Goal: Transaction & Acquisition: Purchase product/service

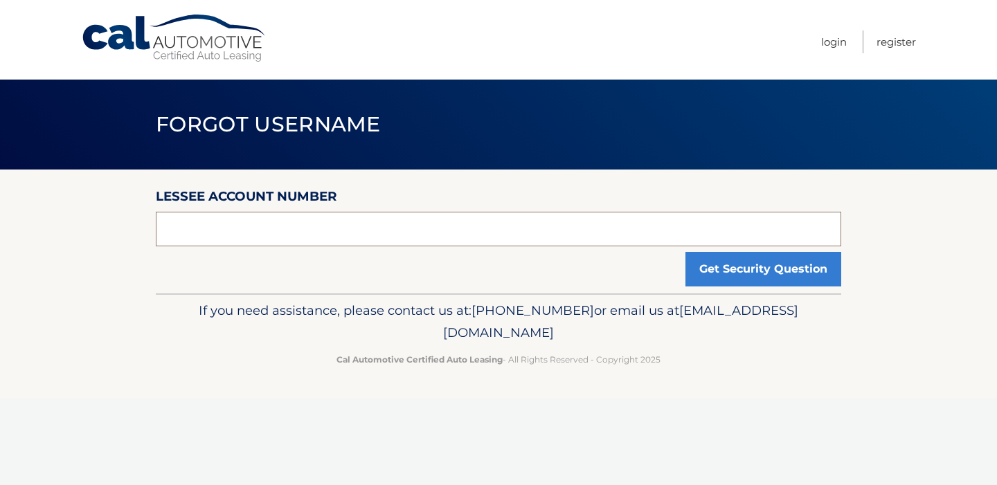
click at [407, 240] on input "text" at bounding box center [498, 229] width 685 height 35
type input "44455917768"
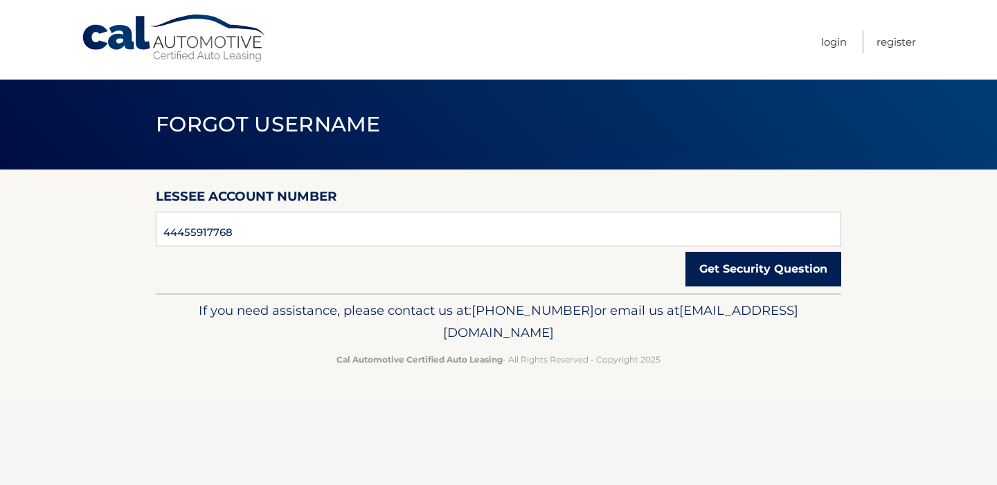
click at [728, 282] on button "Get Security Question" at bounding box center [763, 269] width 156 height 35
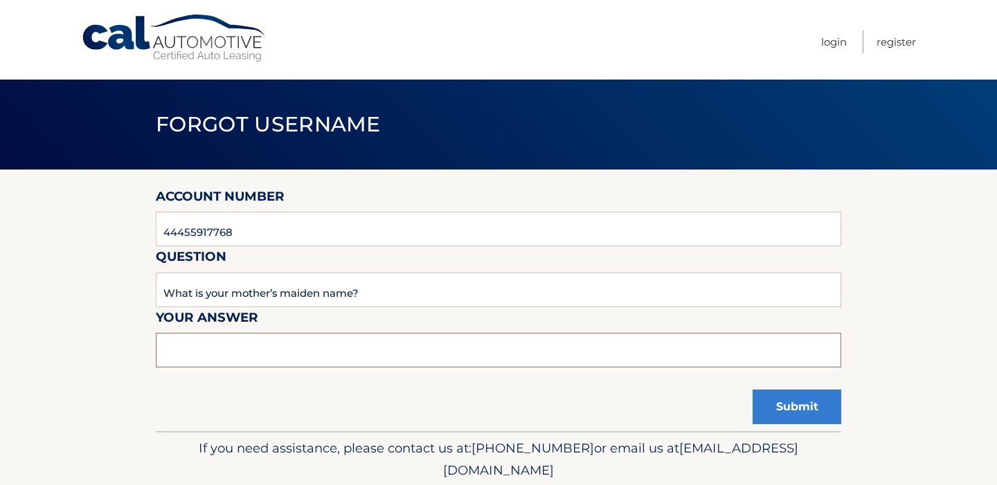
click at [320, 356] on input "text" at bounding box center [498, 350] width 685 height 35
type input "Mira"
click at [762, 417] on button "Submit" at bounding box center [796, 407] width 89 height 35
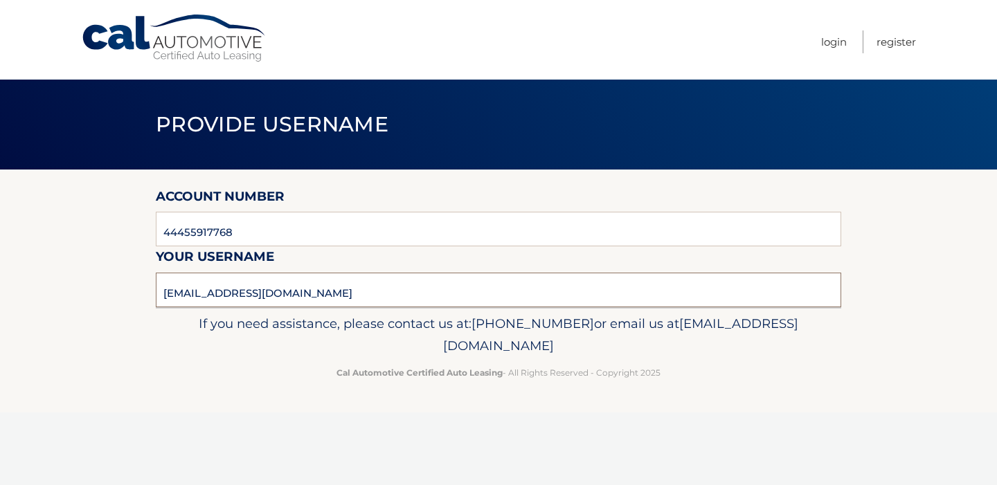
click at [350, 298] on input "yunjaeh16@gmail.com" at bounding box center [498, 290] width 685 height 35
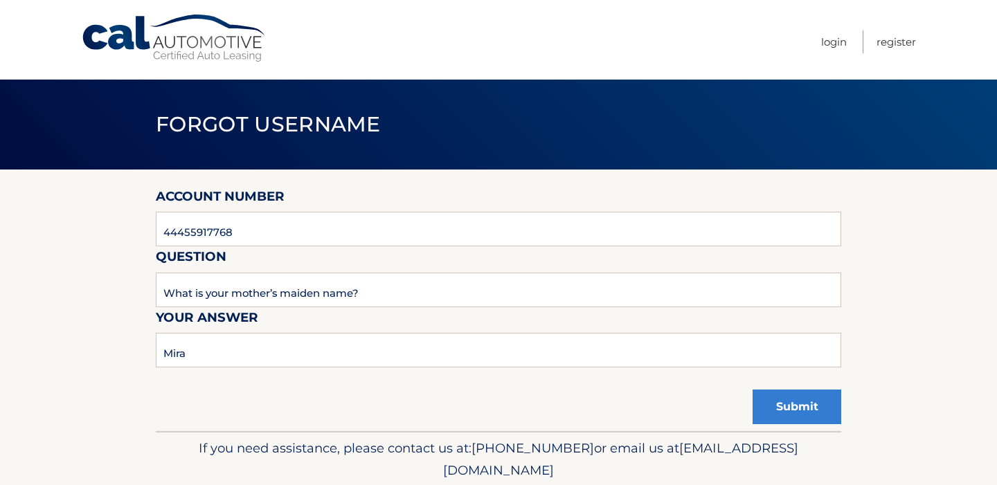
click at [178, 32] on link "Cal Automotive" at bounding box center [174, 38] width 187 height 49
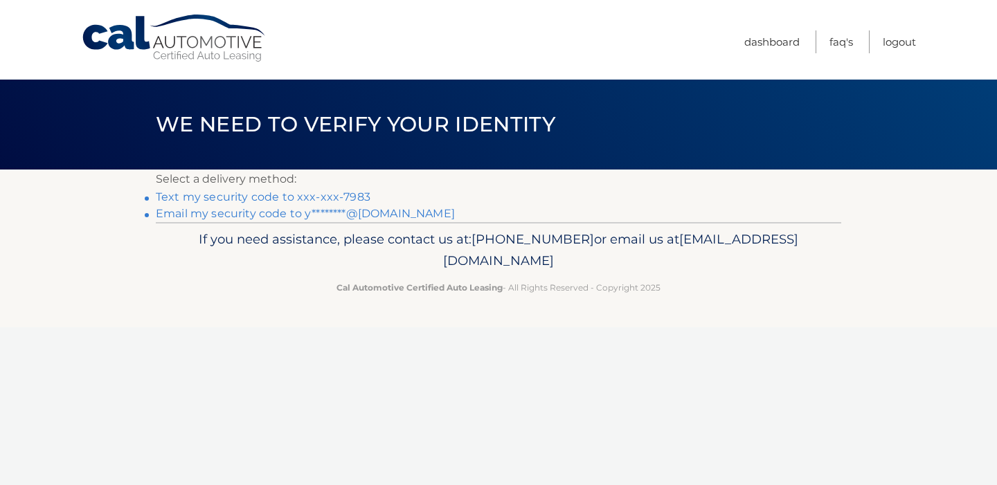
click at [312, 192] on link "Text my security code to xxx-xxx-7983" at bounding box center [263, 196] width 215 height 13
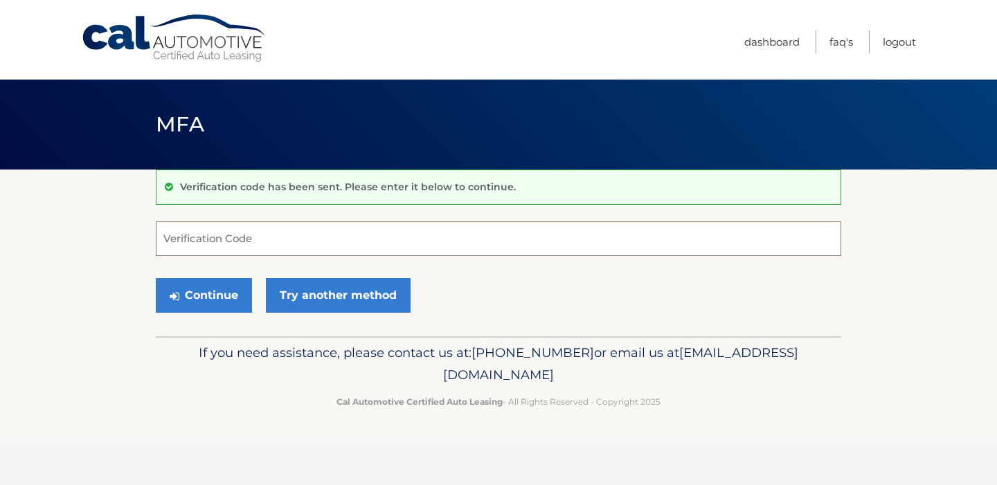
click at [260, 242] on input "Verification Code" at bounding box center [498, 238] width 685 height 35
type input "230449"
click at [220, 298] on button "Continue" at bounding box center [204, 295] width 96 height 35
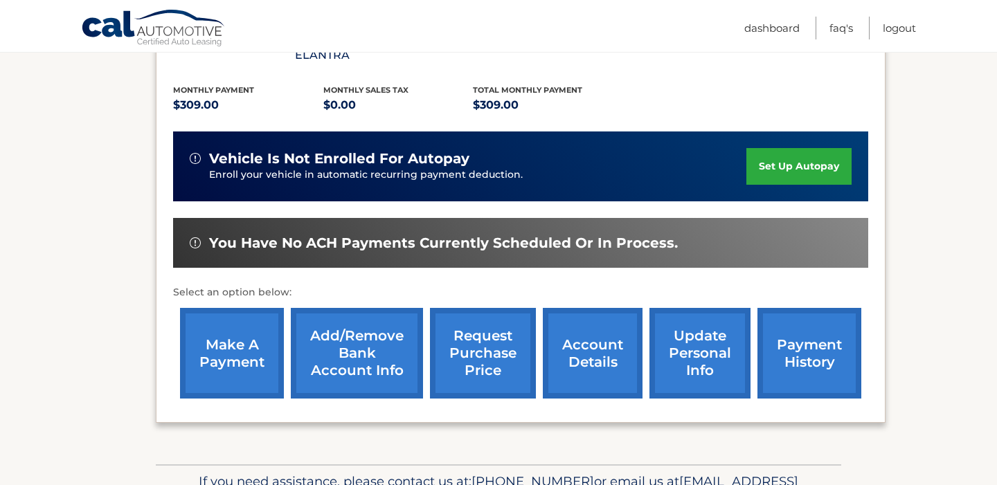
scroll to position [307, 0]
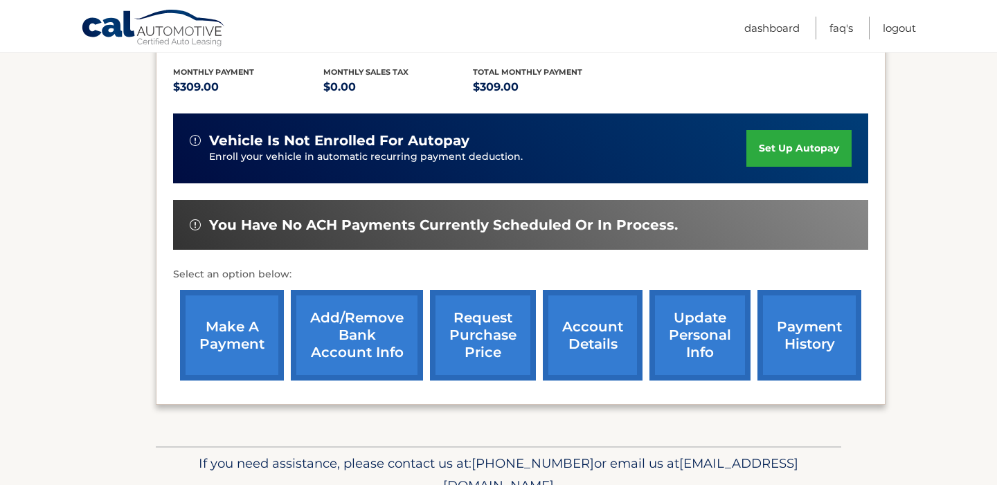
click at [787, 307] on link "payment history" at bounding box center [809, 335] width 104 height 91
click at [255, 329] on link "make a payment" at bounding box center [232, 335] width 104 height 91
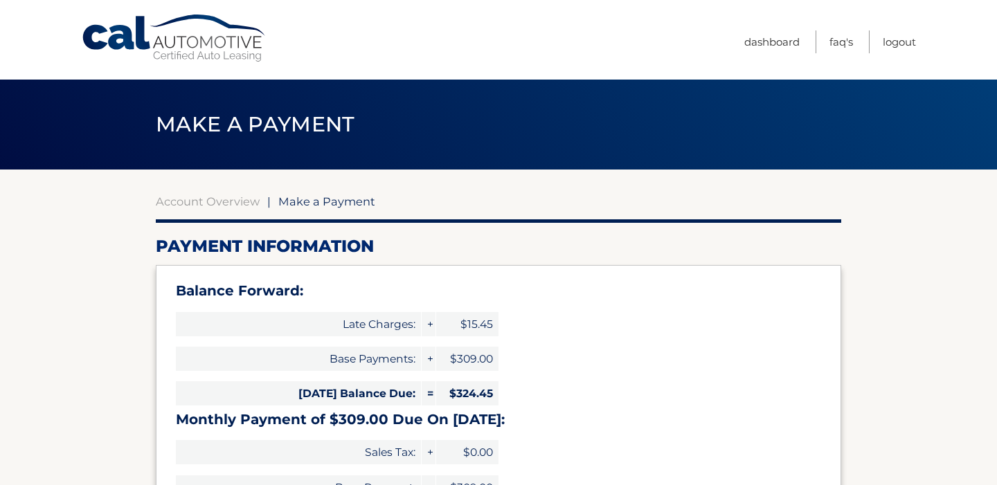
select select "MTU4NjBlMWMtNjdhMi00NGUzLWE4MjgtMGM5ZjQ2OTZmNjI4"
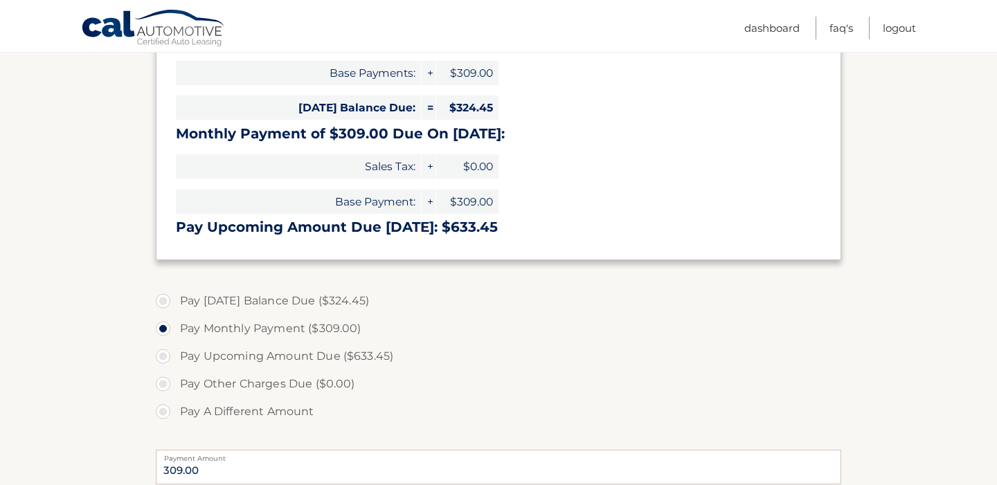
scroll to position [298, 0]
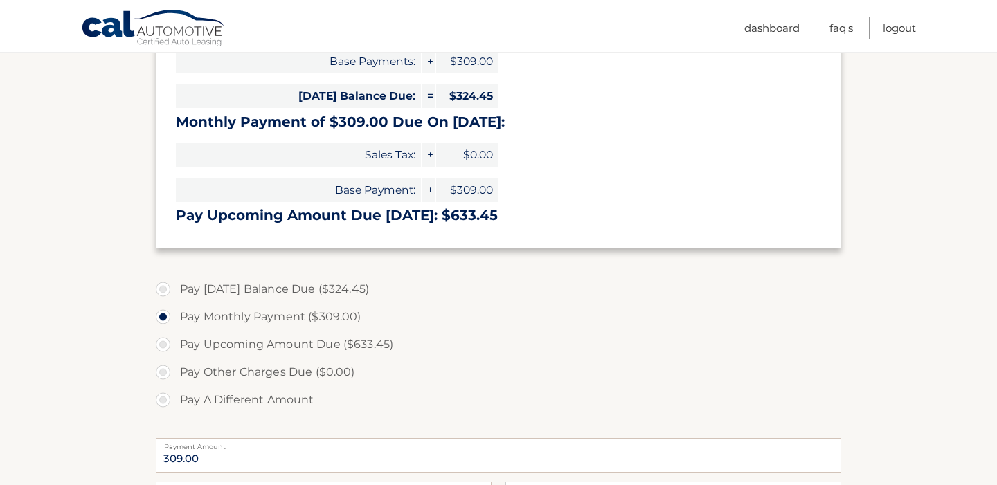
click at [303, 315] on label "Pay Monthly Payment ($309.00)" at bounding box center [498, 317] width 685 height 28
click at [175, 315] on input "Pay Monthly Payment ($309.00)" at bounding box center [168, 314] width 14 height 22
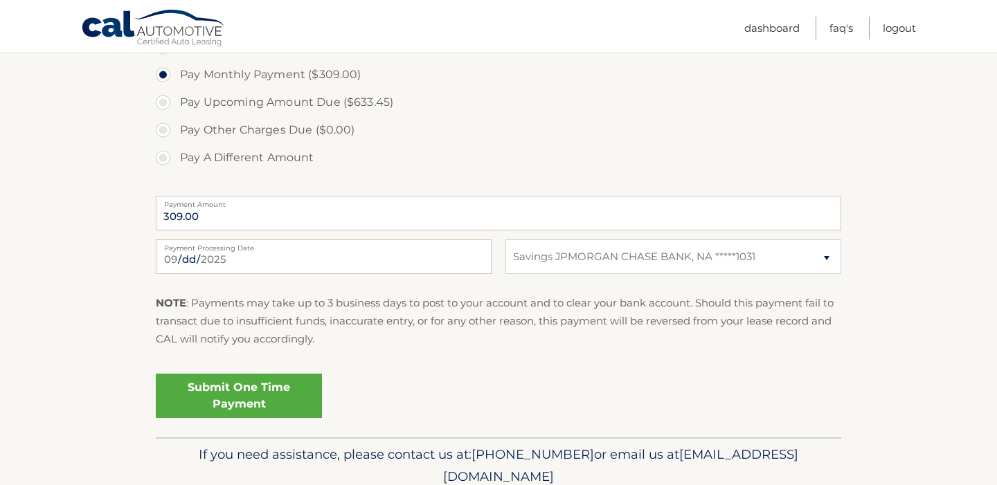
scroll to position [541, 0]
click at [274, 388] on link "Submit One Time Payment" at bounding box center [239, 394] width 166 height 44
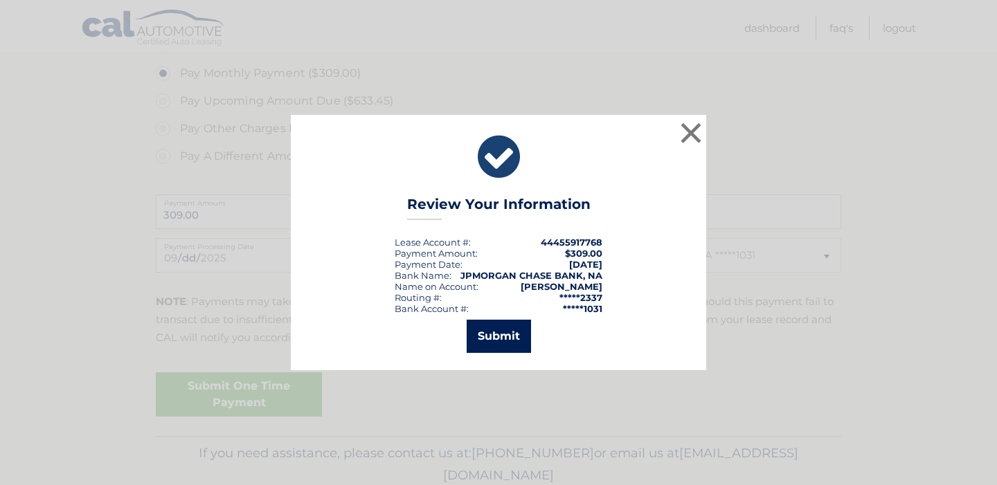
click at [492, 331] on button "Submit" at bounding box center [498, 336] width 64 height 33
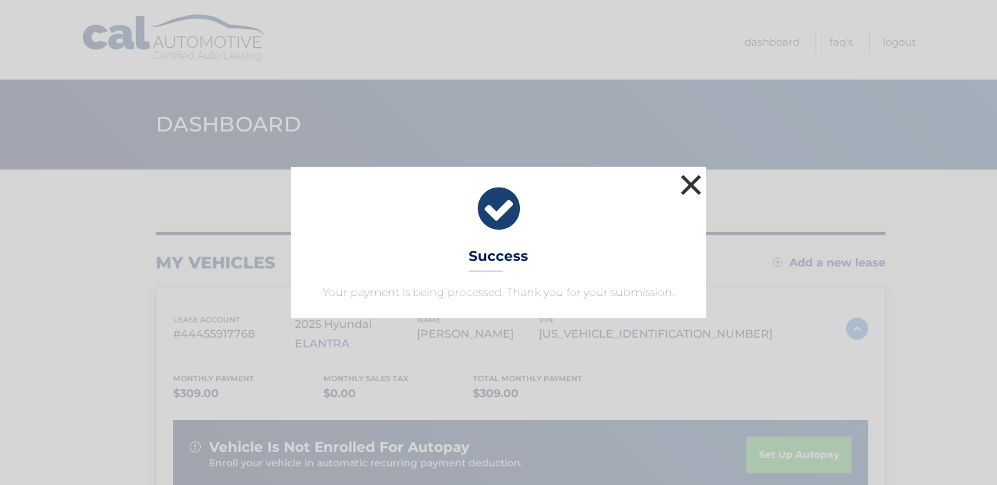
click at [695, 189] on button "×" at bounding box center [691, 185] width 28 height 28
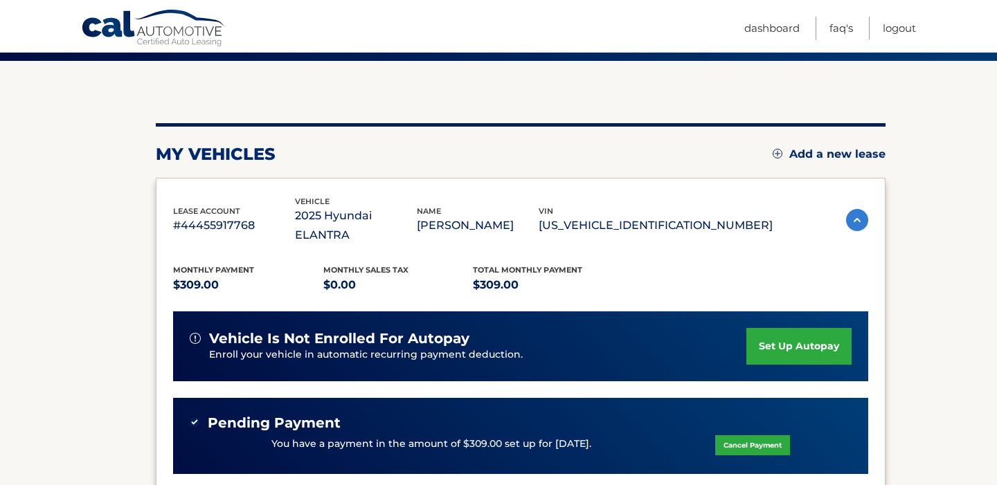
scroll to position [108, 0]
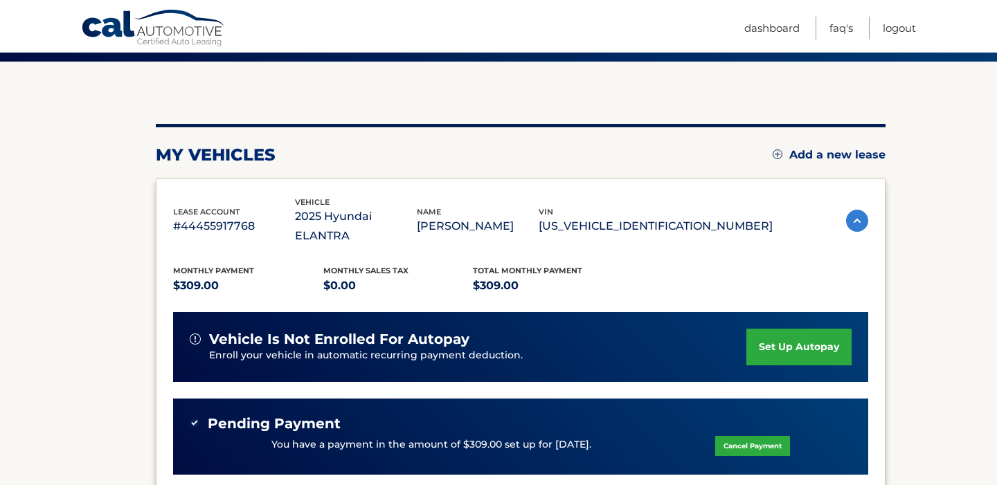
click at [798, 332] on link "set up autopay" at bounding box center [798, 347] width 105 height 37
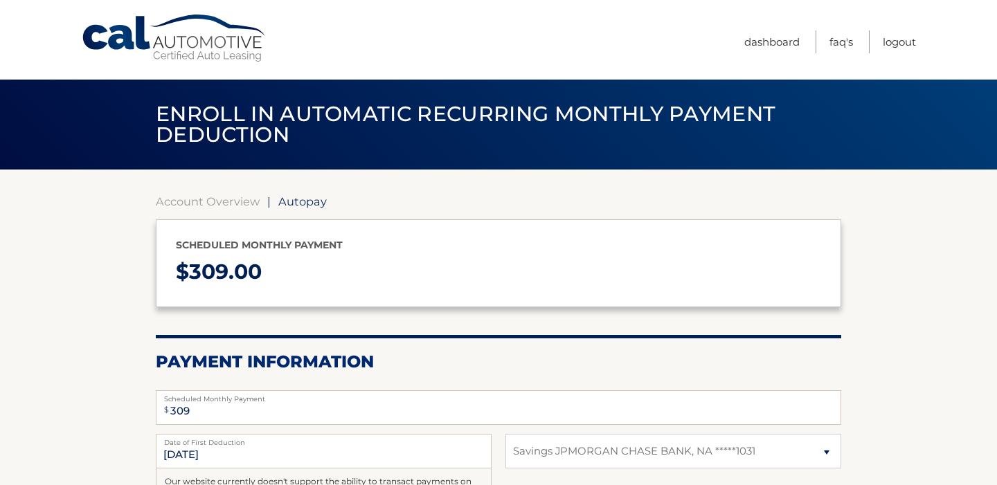
select select "MTU4NjBlMWMtNjdhMi00NGUzLWE4MjgtMGM5ZjQ2OTZmNjI4"
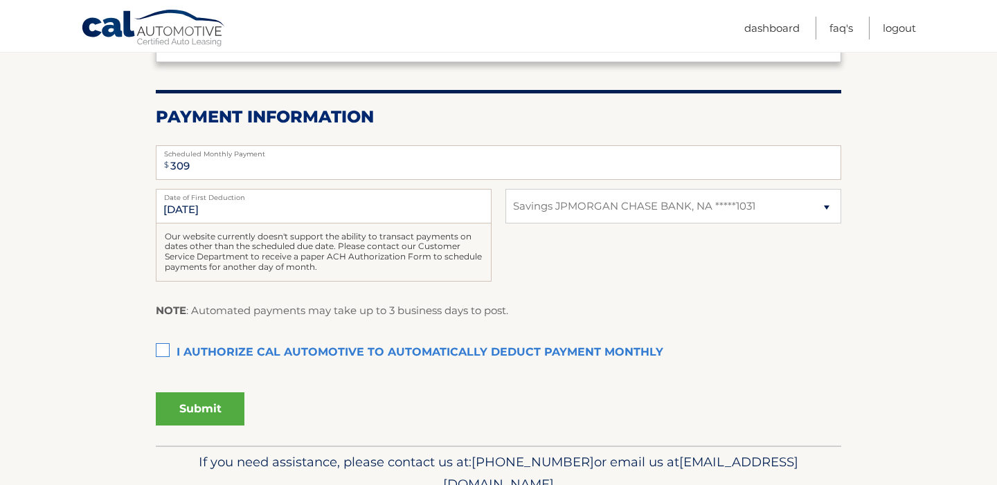
scroll to position [261, 0]
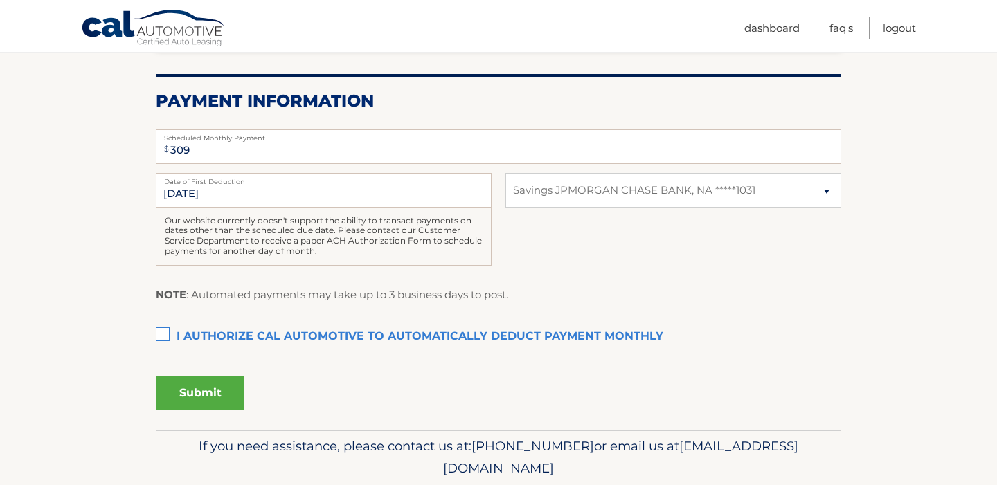
click at [214, 336] on label "I authorize cal automotive to automatically deduct payment monthly This checkbo…" at bounding box center [498, 337] width 685 height 28
click at [0, 0] on input "I authorize cal automotive to automatically deduct payment monthly This checkbo…" at bounding box center [0, 0] width 0 height 0
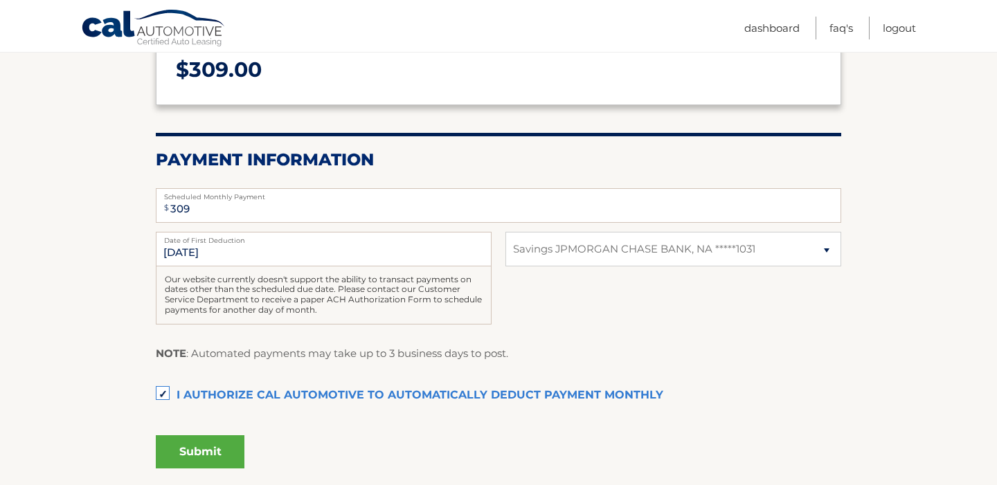
scroll to position [206, 0]
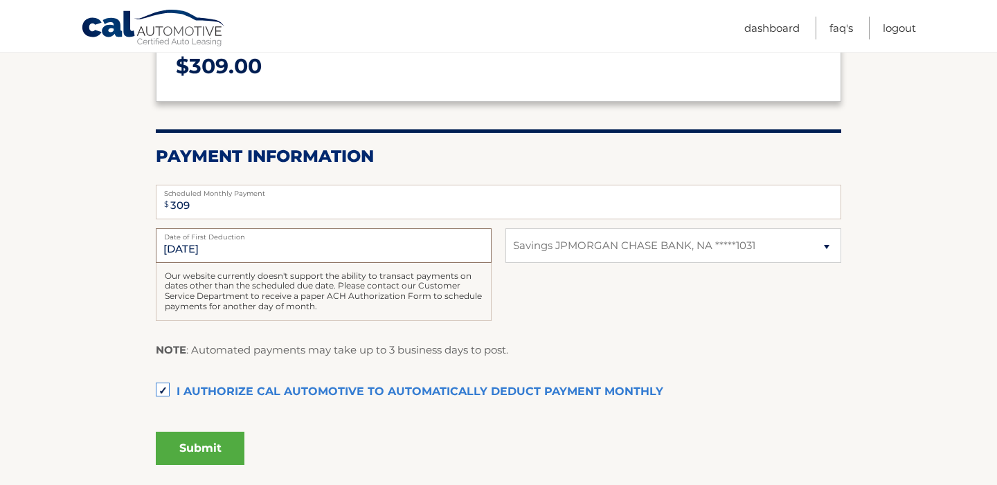
click at [184, 249] on input "9/21/2025" at bounding box center [324, 245] width 336 height 35
click at [176, 253] on input "9/21/2025" at bounding box center [324, 245] width 336 height 35
click at [224, 433] on button "Submit" at bounding box center [200, 448] width 89 height 33
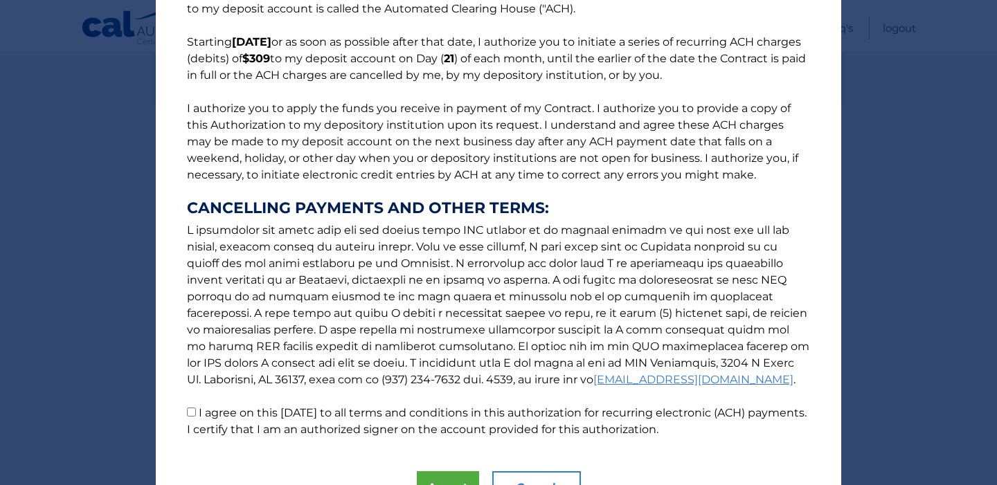
scroll to position [168, 0]
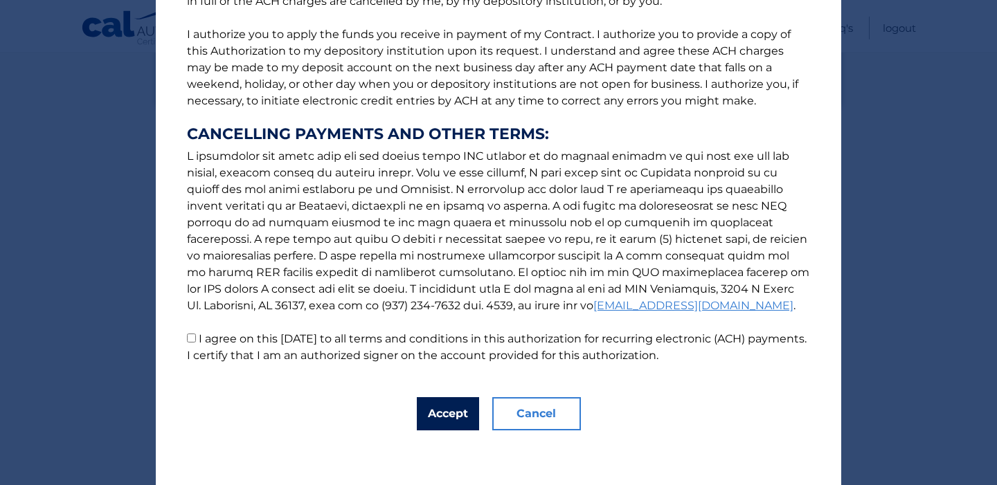
click at [437, 419] on button "Accept" at bounding box center [448, 413] width 62 height 33
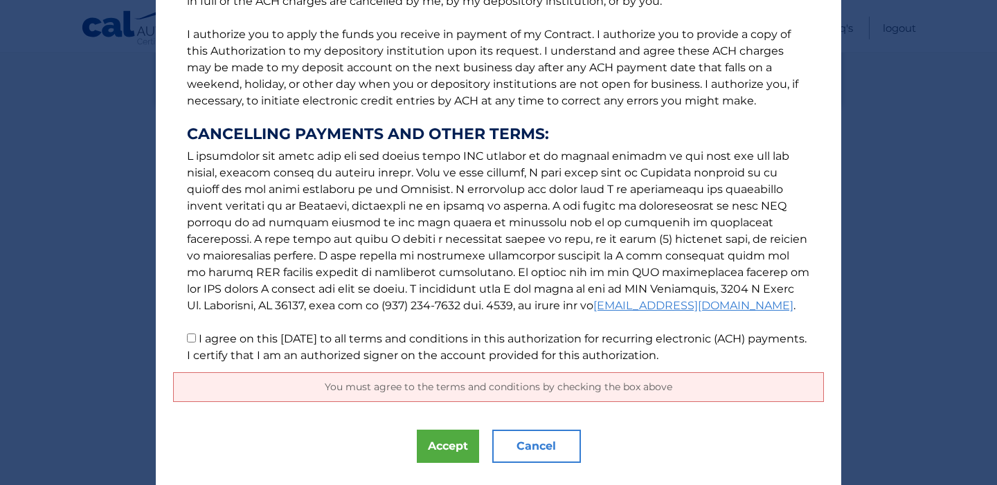
click at [291, 343] on label "I agree on this 09/09/2025 to all terms and conditions in this authorization fo…" at bounding box center [496, 347] width 619 height 30
click at [196, 343] on input "I agree on this 09/09/2025 to all terms and conditions in this authorization fo…" at bounding box center [191, 338] width 9 height 9
checkbox input "true"
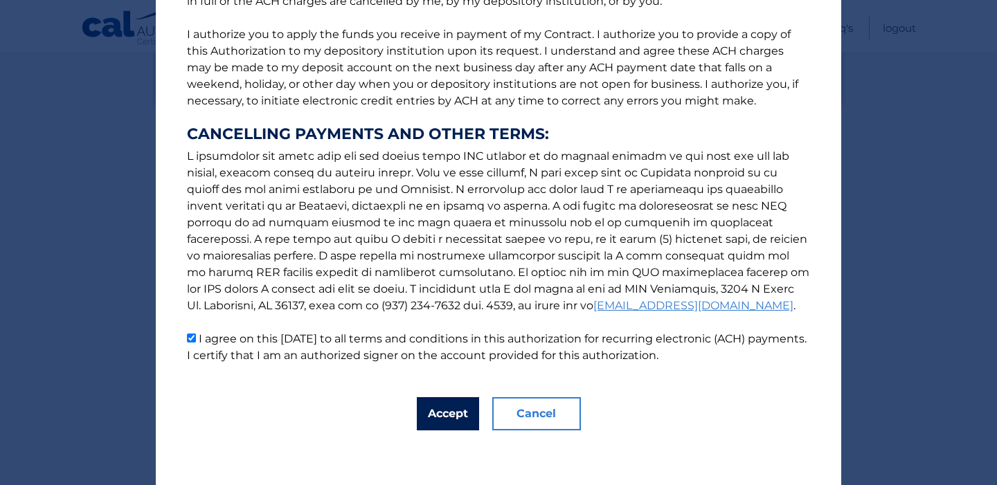
click at [447, 414] on button "Accept" at bounding box center [448, 413] width 62 height 33
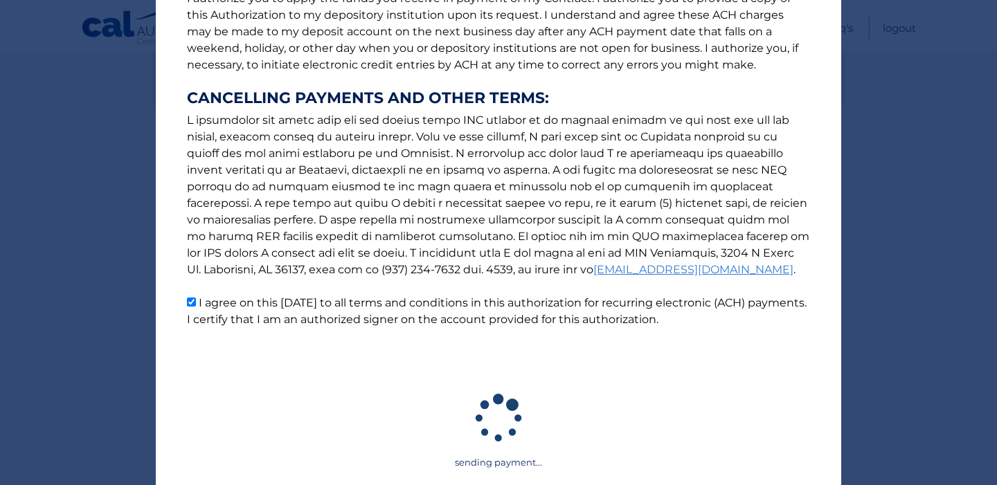
scroll to position [204, 0]
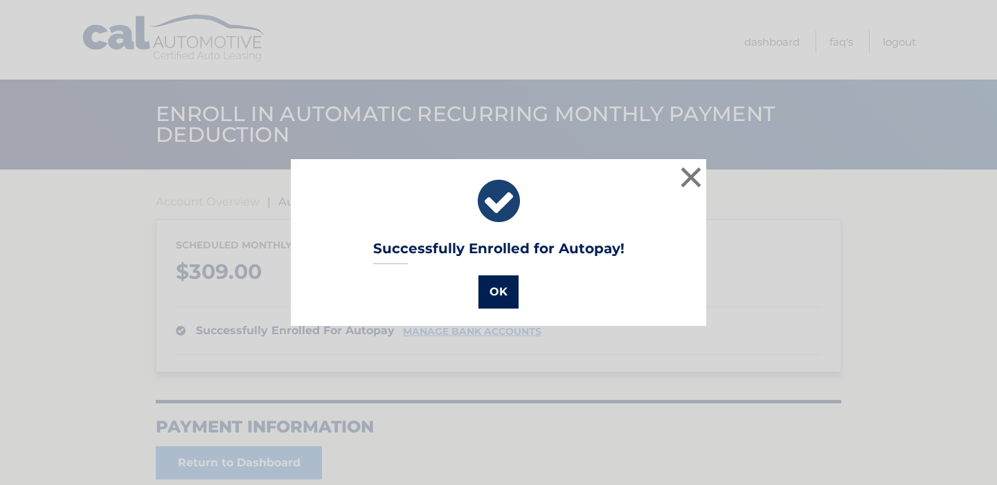
click at [504, 287] on button "OK" at bounding box center [498, 291] width 40 height 33
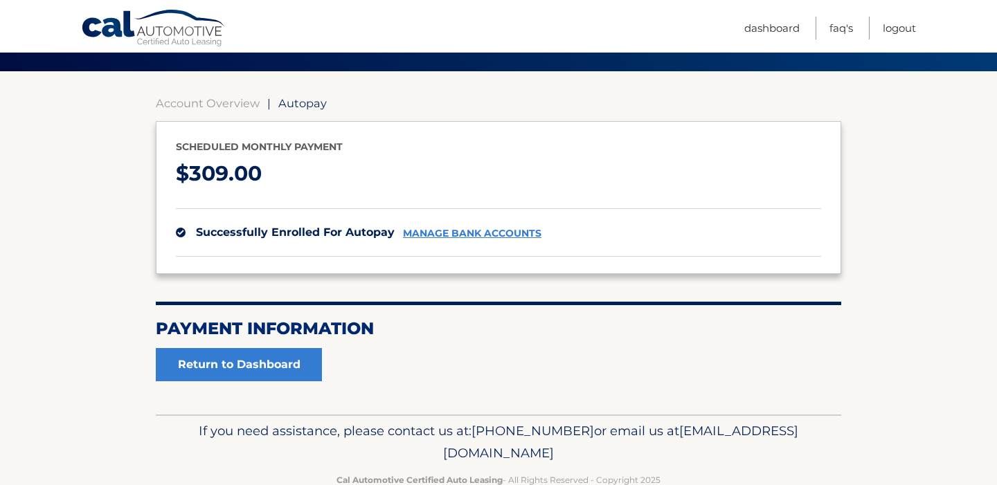
scroll to position [100, 0]
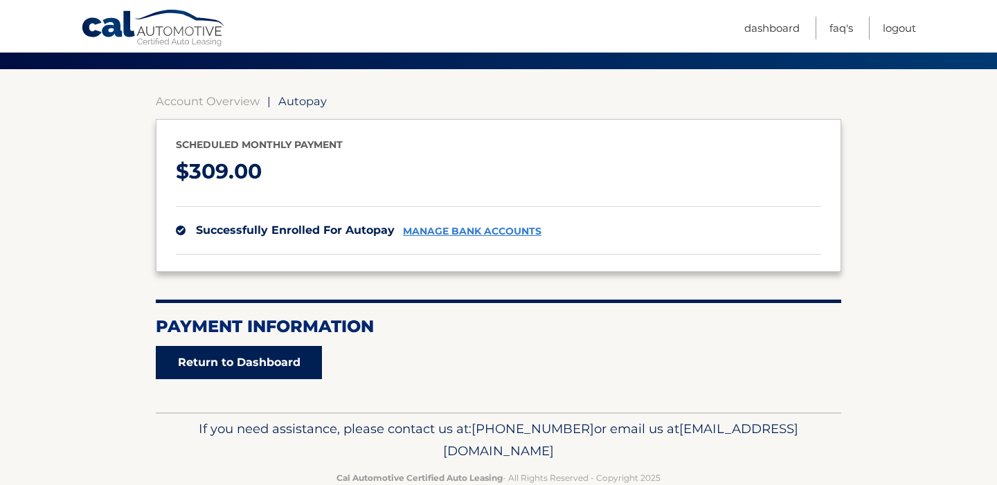
click at [304, 354] on link "Return to Dashboard" at bounding box center [239, 362] width 166 height 33
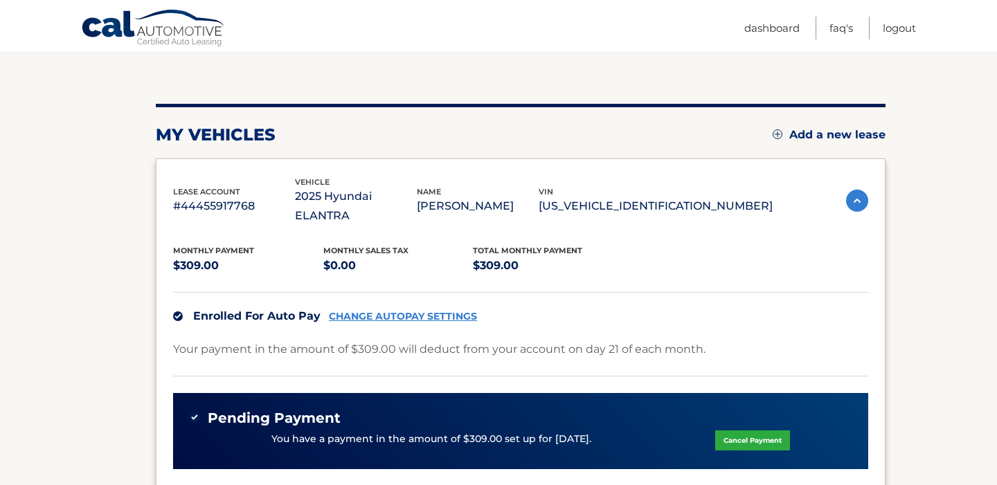
scroll to position [130, 0]
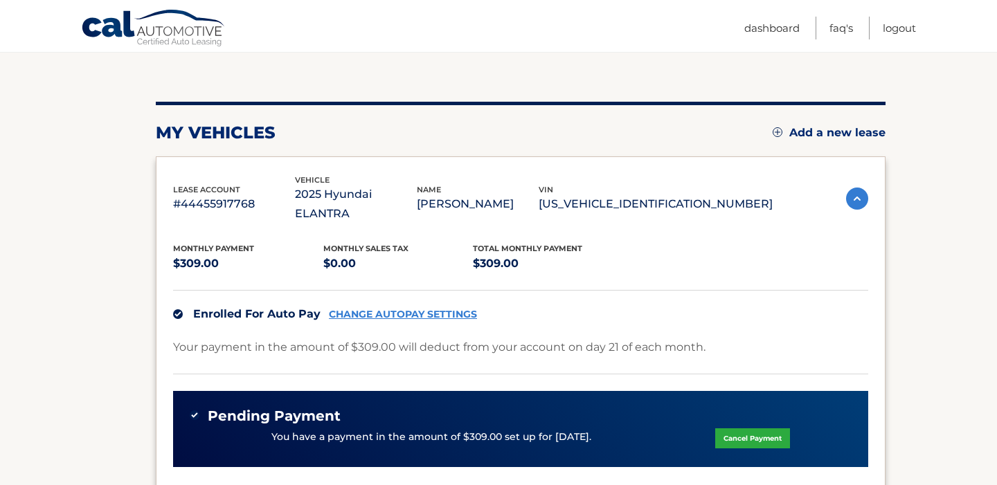
click at [381, 338] on p "Your payment in the amount of $309.00 will deduct from your account on day 21 o…" at bounding box center [439, 347] width 532 height 19
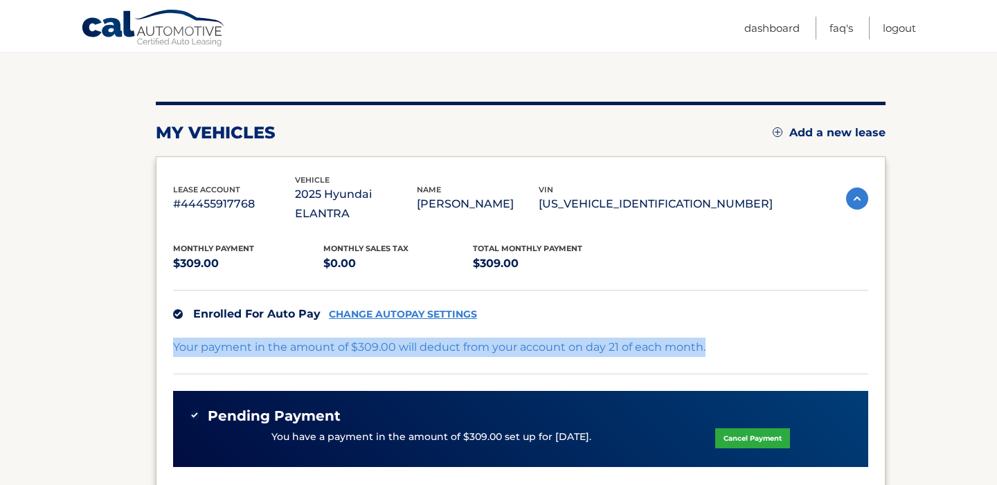
click at [381, 338] on p "Your payment in the amount of $309.00 will deduct from your account on day 21 o…" at bounding box center [439, 347] width 532 height 19
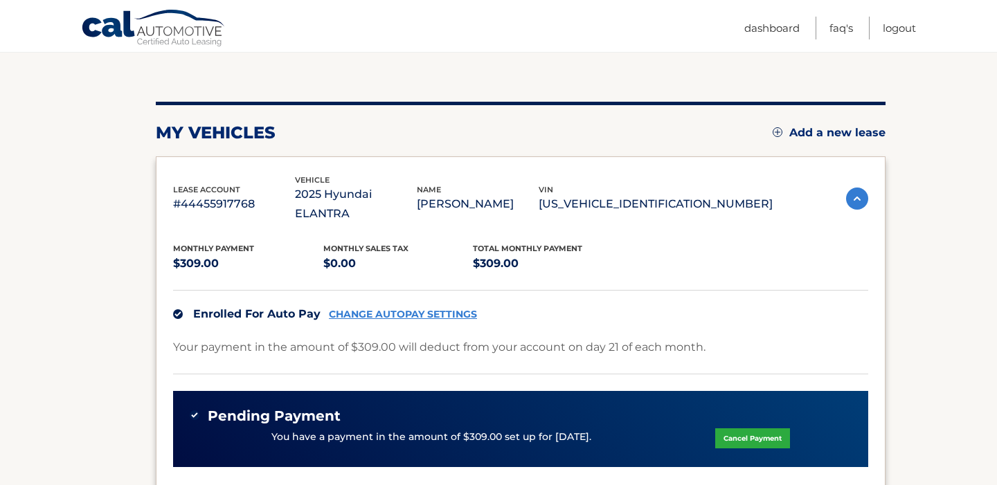
click at [505, 316] on div "Enrolled For Auto Pay CHANGE AUTOPAY SETTINGS" at bounding box center [520, 314] width 695 height 48
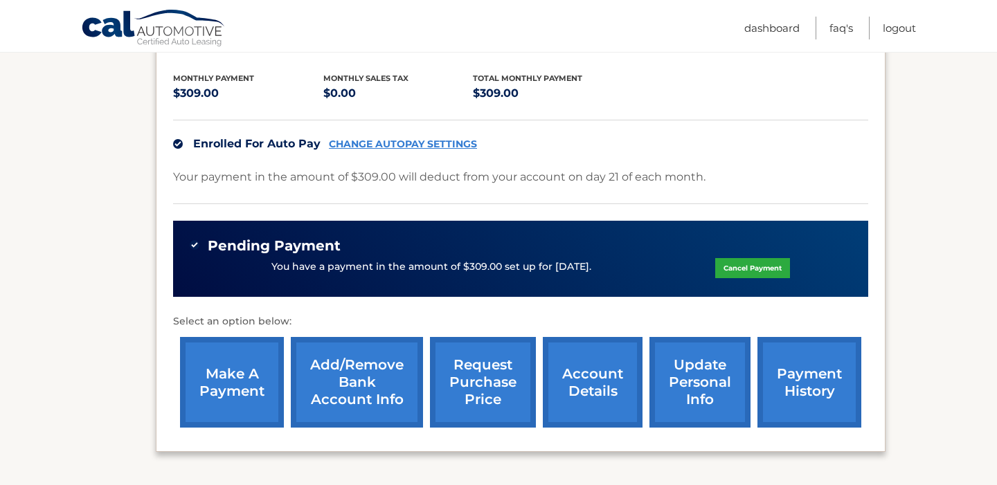
scroll to position [301, 0]
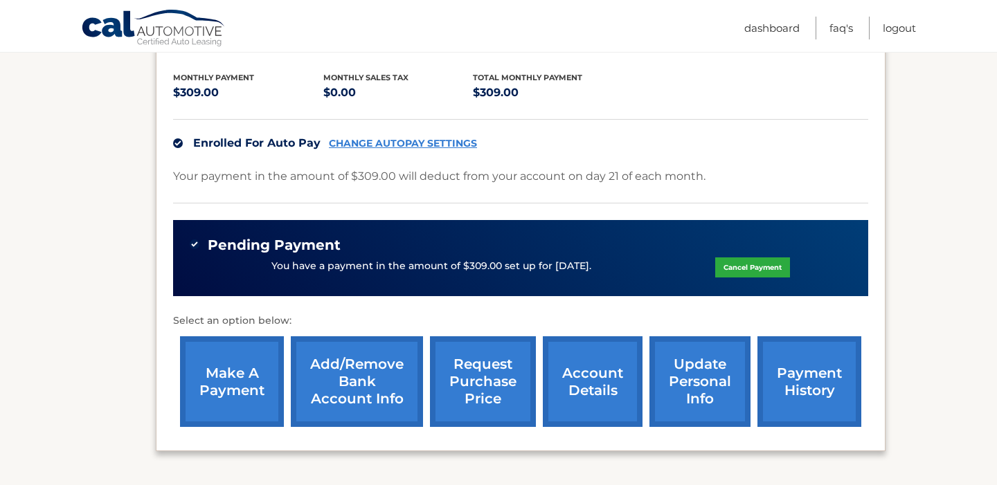
click at [838, 369] on link "payment history" at bounding box center [809, 381] width 104 height 91
click at [492, 253] on div "You have a payment in the amount of $309.00 set up for [DATE]. Cancel Payment" at bounding box center [521, 266] width 662 height 26
click at [492, 253] on div "You have a payment in the amount of $309.00 set up for 9/10/2025. Cancel Payment" at bounding box center [521, 266] width 662 height 26
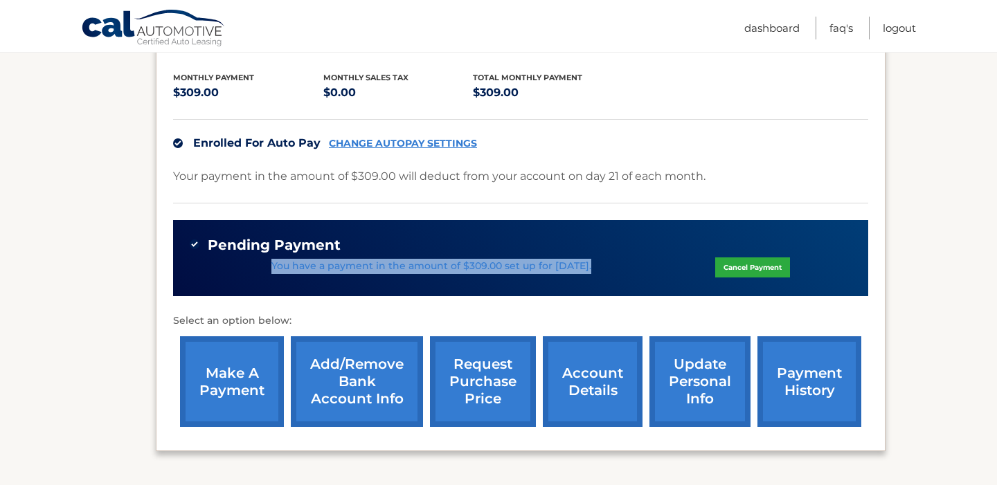
click at [492, 253] on div "You have a payment in the amount of $309.00 set up for 9/10/2025. Cancel Payment" at bounding box center [521, 266] width 662 height 26
click at [685, 354] on link "update personal info" at bounding box center [699, 381] width 101 height 91
click at [242, 343] on link "make a payment" at bounding box center [232, 381] width 104 height 91
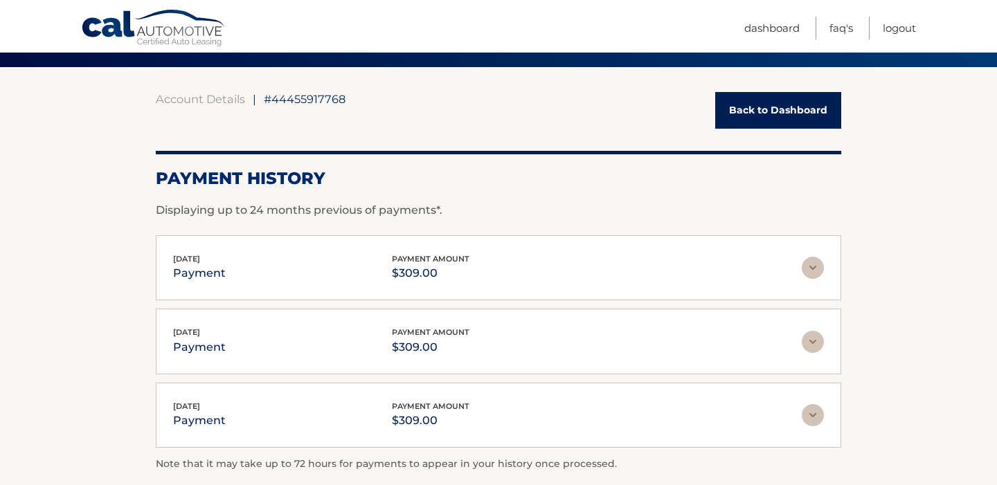
scroll to position [121, 0]
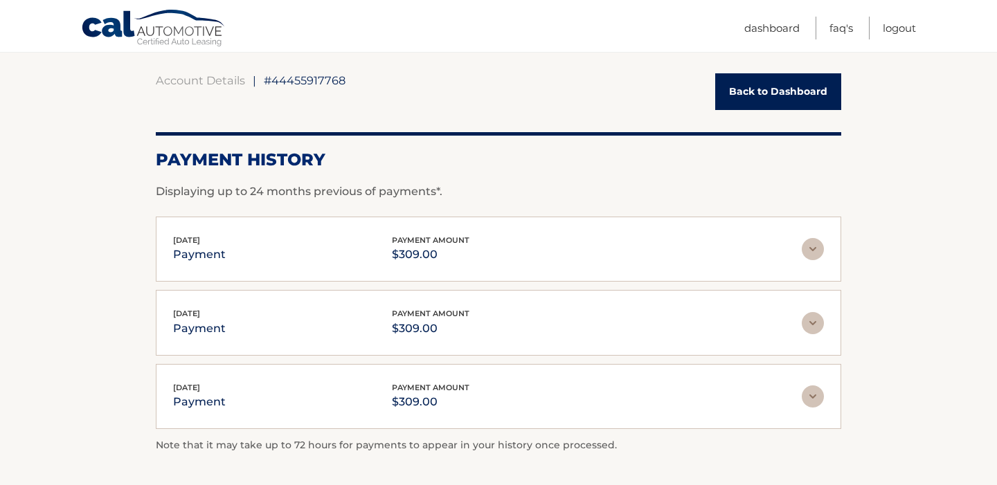
click at [807, 251] on img at bounding box center [812, 249] width 22 height 22
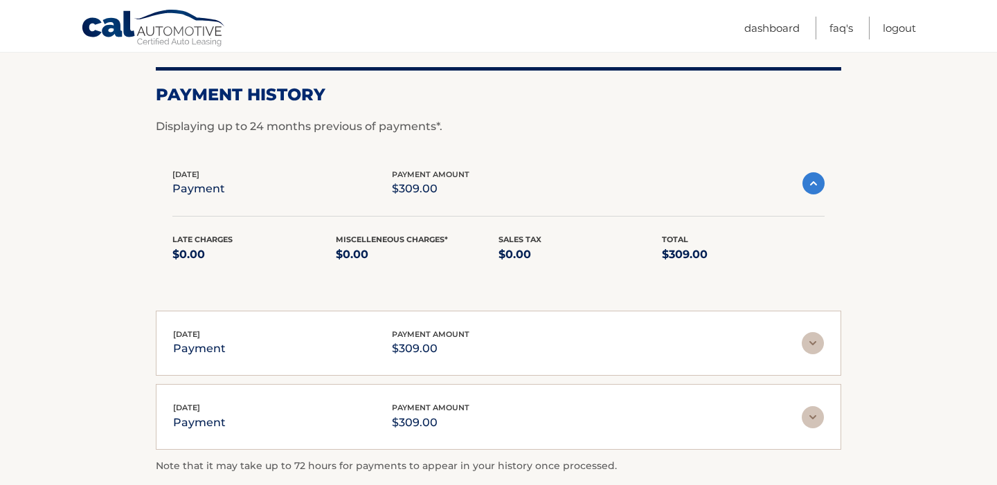
scroll to position [188, 0]
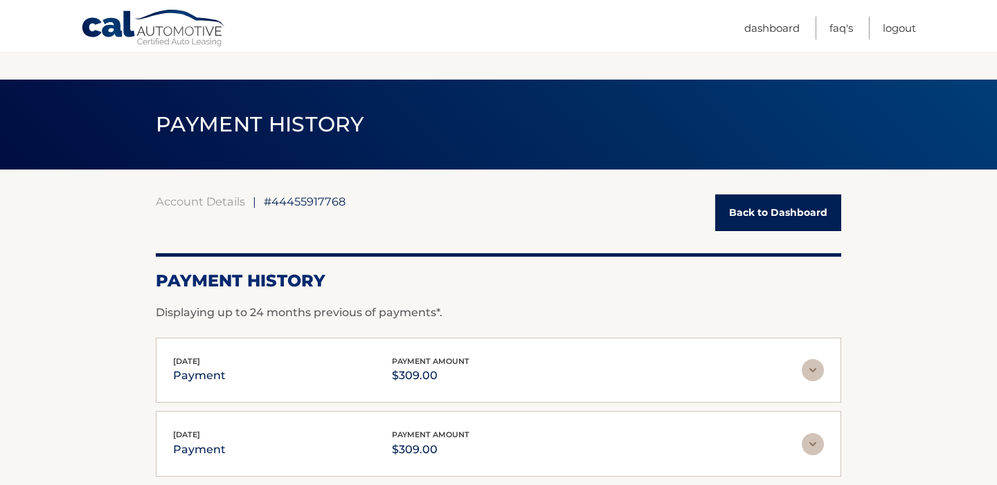
scroll to position [188, 0]
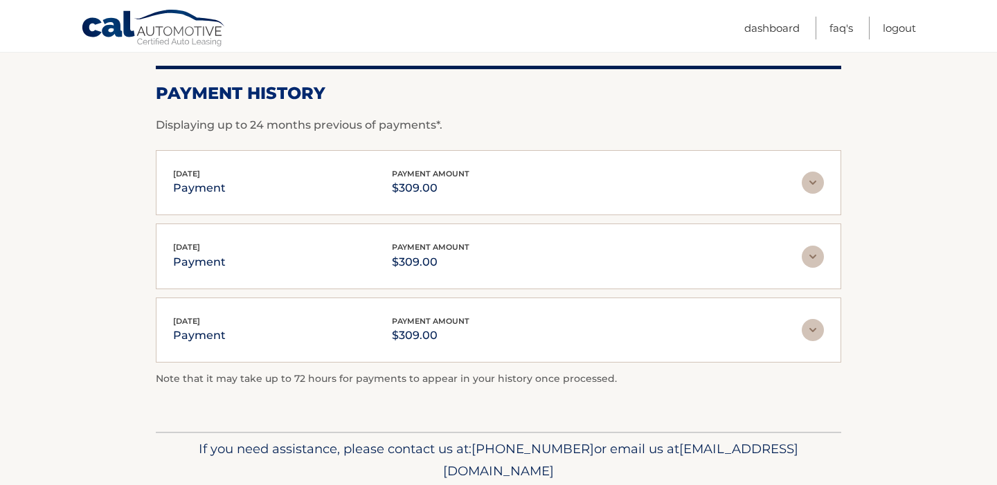
click at [812, 188] on img at bounding box center [812, 183] width 22 height 22
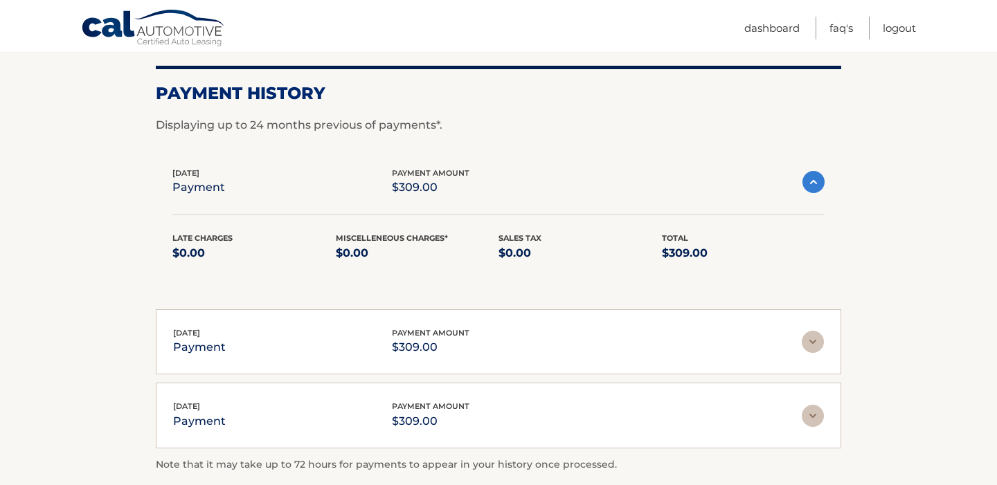
click at [199, 176] on span "[DATE]" at bounding box center [185, 173] width 27 height 10
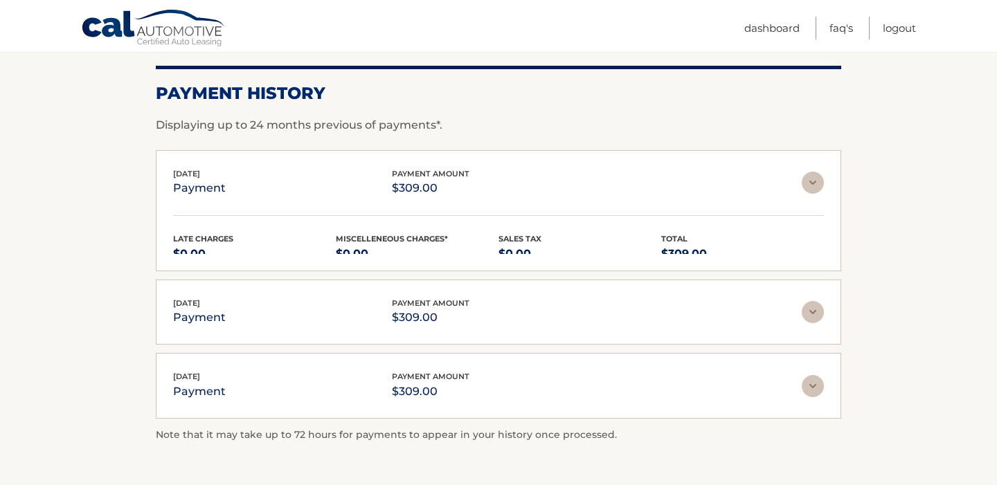
click at [200, 176] on span "[DATE]" at bounding box center [186, 174] width 27 height 10
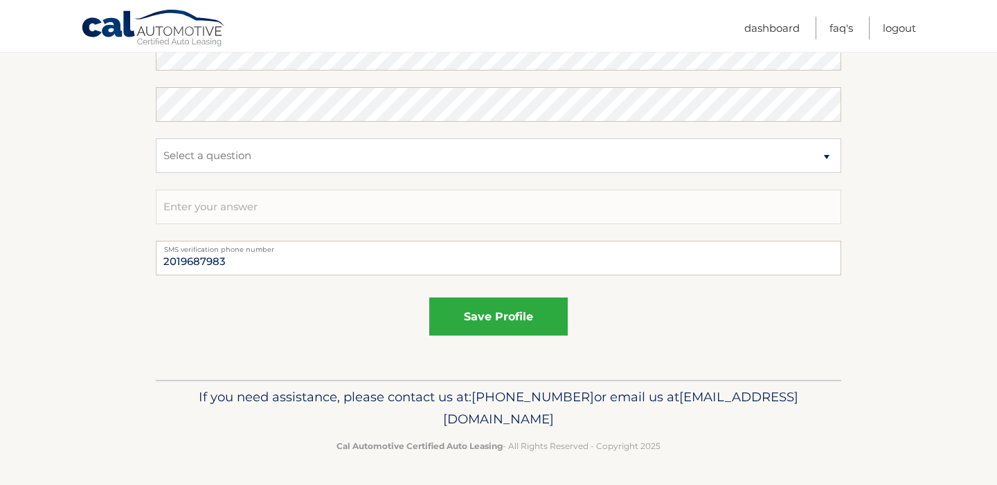
scroll to position [529, 0]
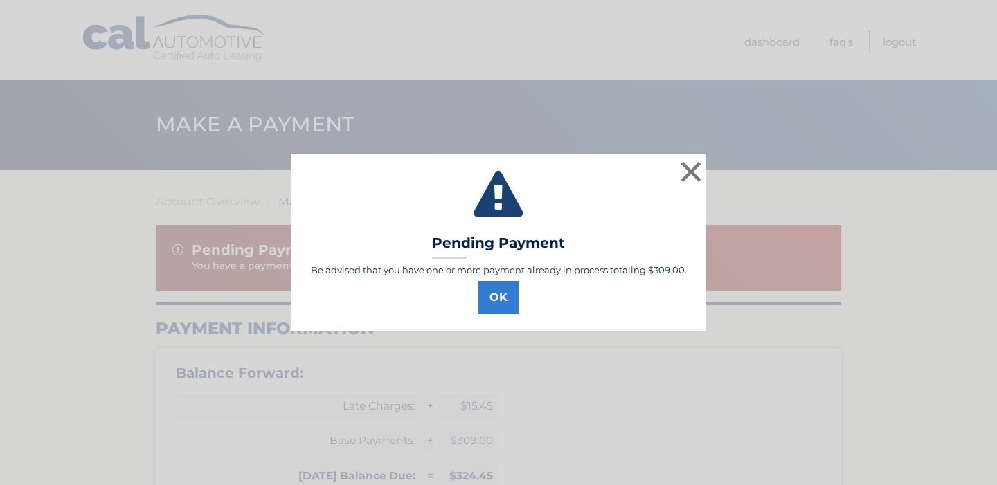
select select "MTU4NjBlMWMtNjdhMi00NGUzLWE4MjgtMGM5ZjQ2OTZmNjI4"
click at [496, 305] on button "OK" at bounding box center [498, 297] width 40 height 33
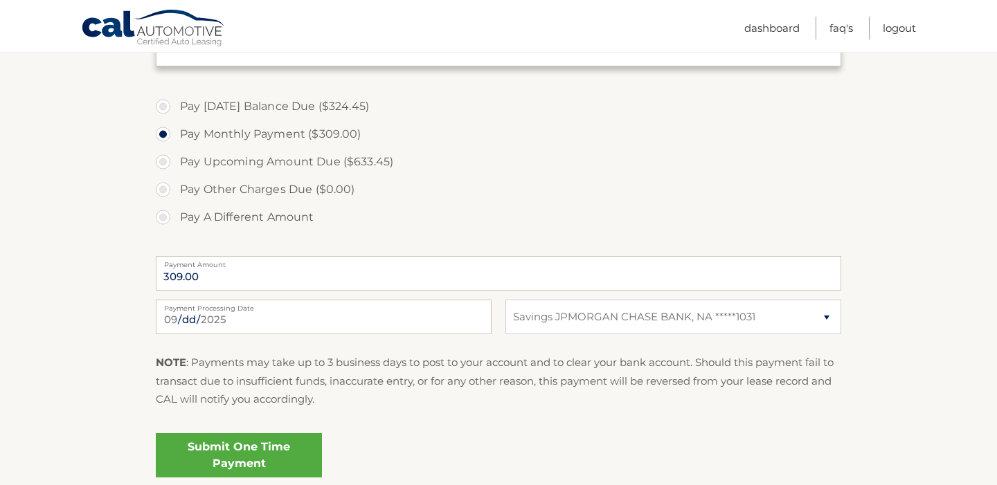
scroll to position [574, 0]
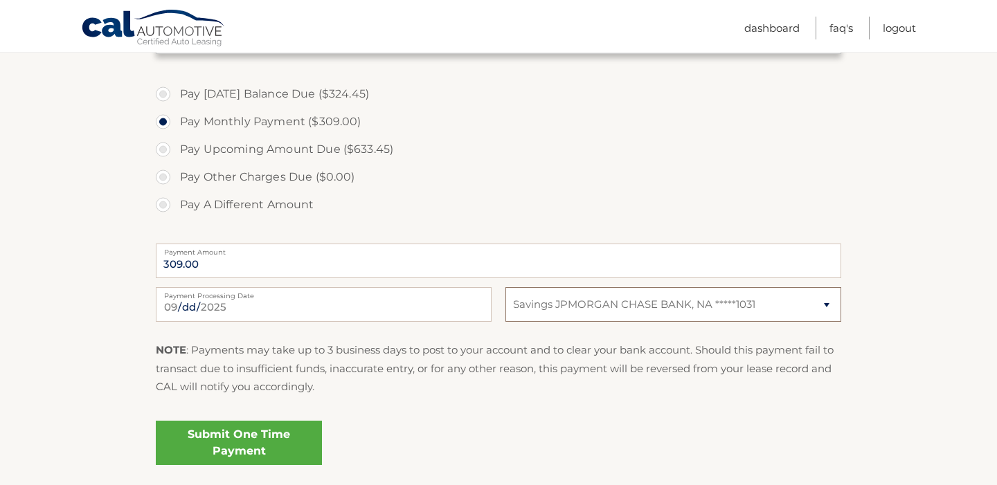
click at [572, 299] on select "Select Bank Account Savings JPMORGAN CHASE BANK, NA *****1031" at bounding box center [673, 304] width 336 height 35
